Goal: Find specific page/section: Find specific page/section

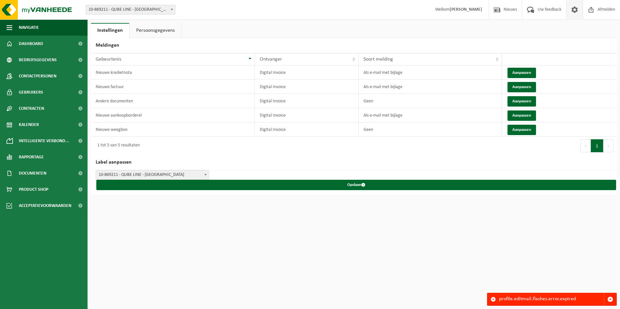
click at [342, 214] on html "Vestiging: 10-869211 - QUBE LINE - KORTEMARK 10-869210 - HOMEQUBE NV - KORTEMAR…" at bounding box center [310, 154] width 620 height 309
click at [612, 299] on span "button" at bounding box center [610, 300] width 6 height 6
click at [268, 254] on html "Vestiging: 10-869211 - QUBE LINE - KORTEMARK 10-869210 - HOMEQUBE NV - KORTEMAR…" at bounding box center [310, 154] width 620 height 309
click at [574, 11] on span at bounding box center [575, 9] width 10 height 19
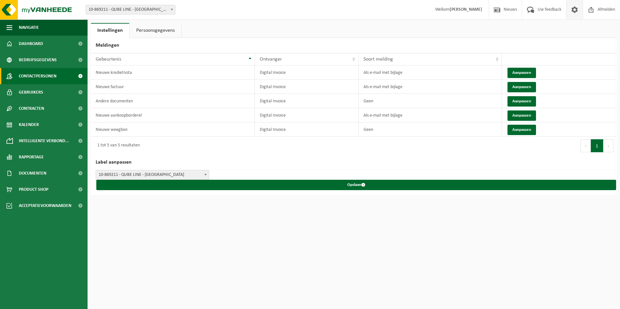
click at [29, 72] on span "Contactpersonen" at bounding box center [38, 76] width 38 height 16
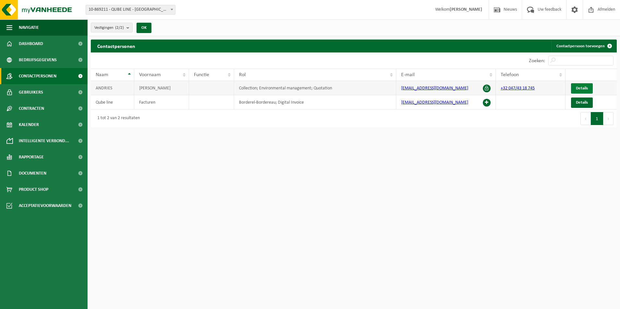
click at [579, 85] on link "Details" at bounding box center [582, 88] width 22 height 10
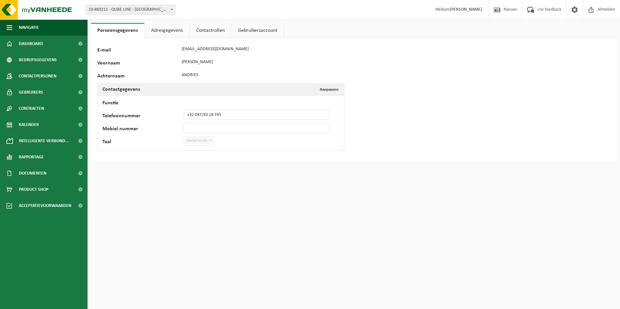
click at [177, 31] on link "Adresgegevens" at bounding box center [167, 30] width 45 height 15
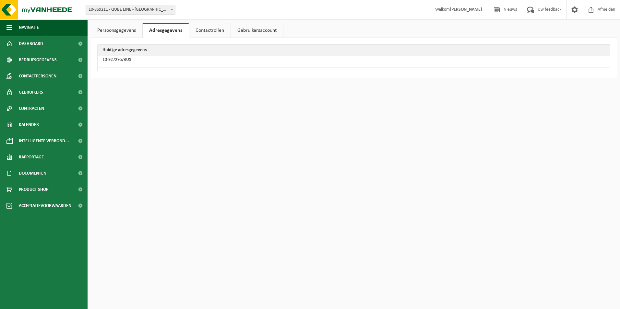
drag, startPoint x: 200, startPoint y: 31, endPoint x: 245, endPoint y: 31, distance: 44.7
click at [201, 31] on link "Contactrollen" at bounding box center [209, 30] width 41 height 15
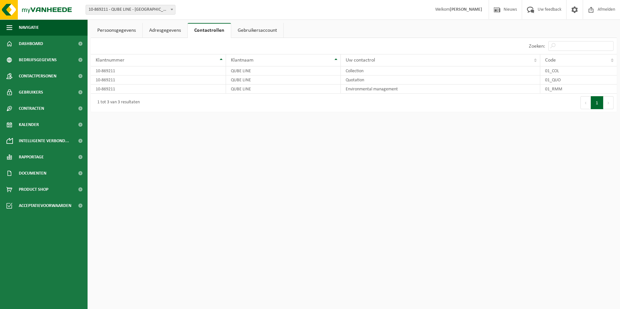
click at [267, 31] on link "Gebruikersaccount" at bounding box center [257, 30] width 52 height 15
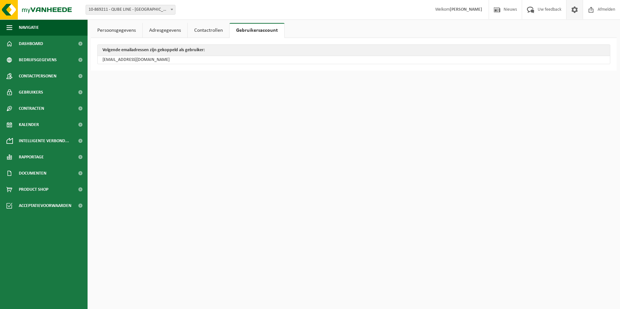
click at [574, 10] on span at bounding box center [575, 9] width 10 height 19
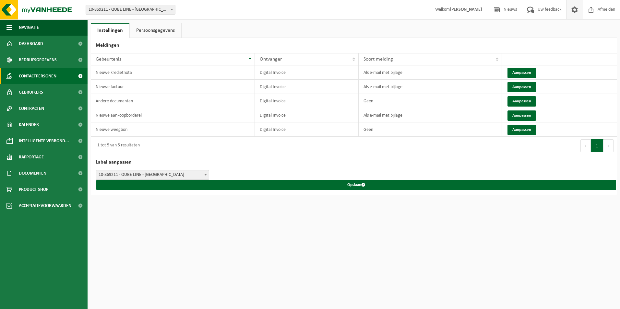
click at [33, 83] on span "Contactpersonen" at bounding box center [38, 76] width 38 height 16
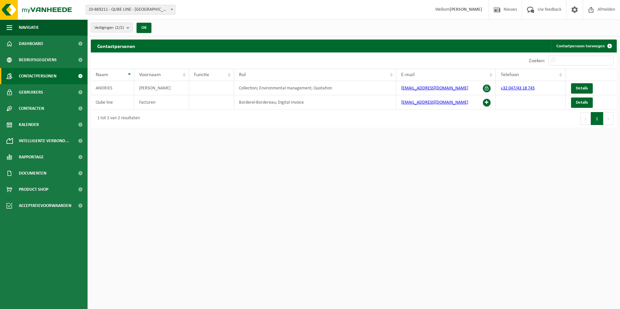
click at [25, 92] on span "Gebruikers" at bounding box center [31, 92] width 24 height 16
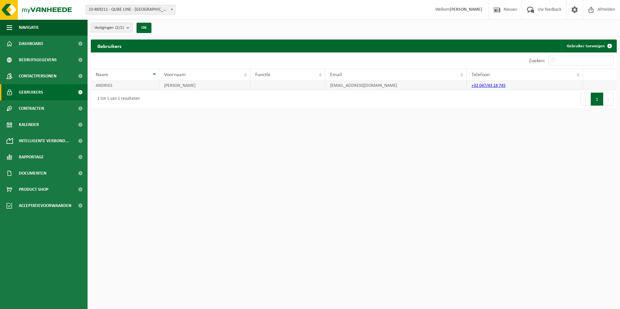
click at [118, 87] on td "ANDRIES" at bounding box center [125, 85] width 68 height 9
click at [118, 85] on td "ANDRIES" at bounding box center [125, 85] width 68 height 9
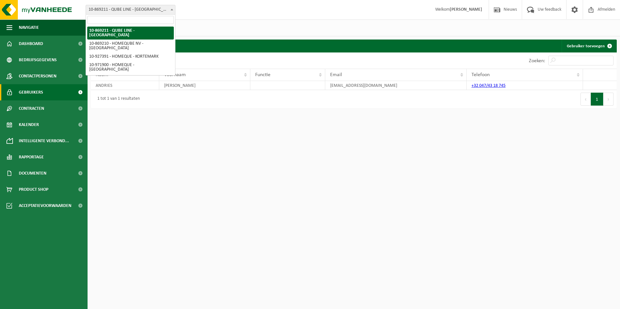
click at [137, 5] on span "10-869211 - QUBE LINE - [GEOGRAPHIC_DATA]" at bounding box center [131, 10] width 90 height 10
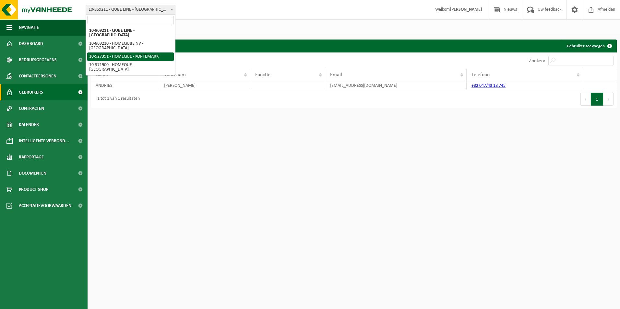
select select "132875"
